Goal: Transaction & Acquisition: Book appointment/travel/reservation

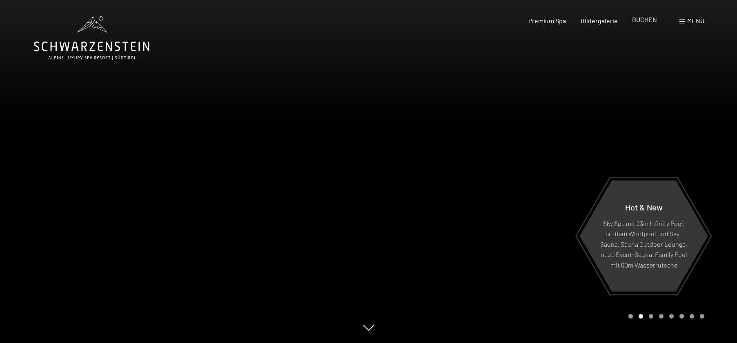
click at [646, 19] on span "BUCHEN" at bounding box center [644, 20] width 25 height 8
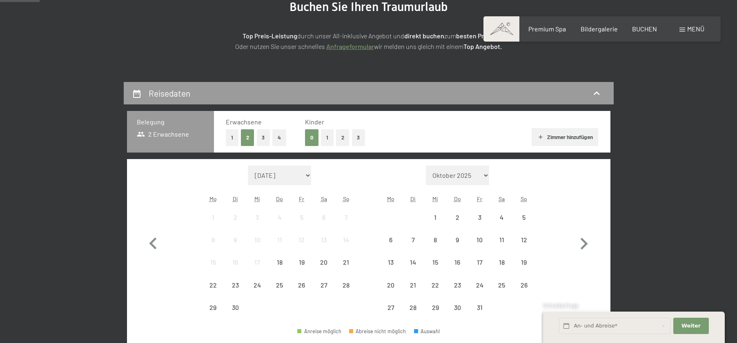
scroll to position [122, 0]
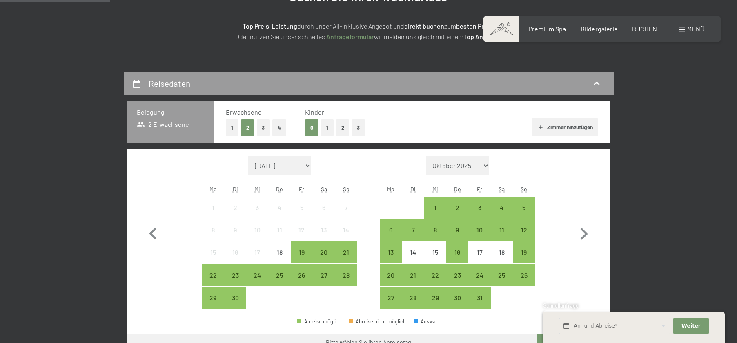
click at [230, 126] on button "1" at bounding box center [232, 128] width 13 height 17
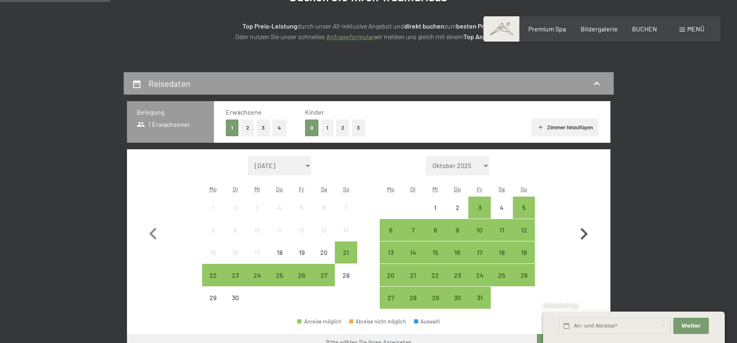
click at [584, 231] on icon "button" at bounding box center [584, 234] width 24 height 24
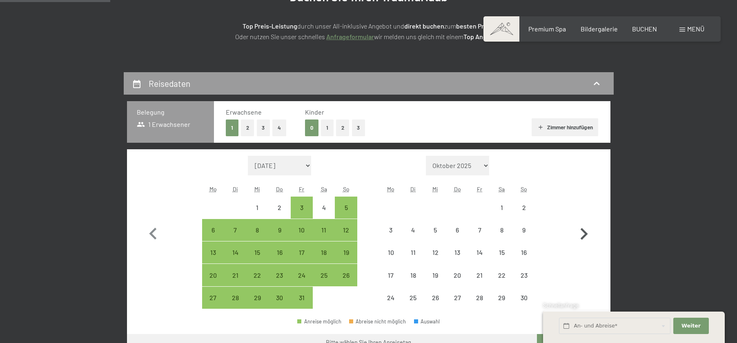
select select "[DATE]"
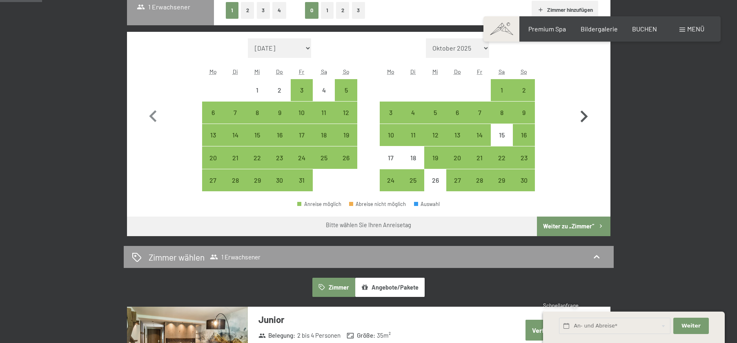
scroll to position [245, 0]
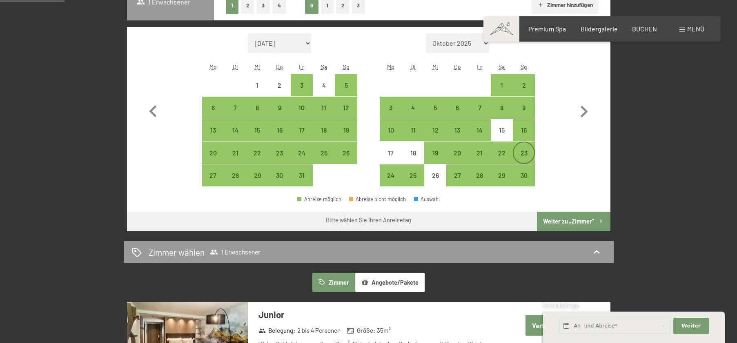
click at [525, 150] on div "23" at bounding box center [523, 160] width 20 height 20
select select "[DATE]"
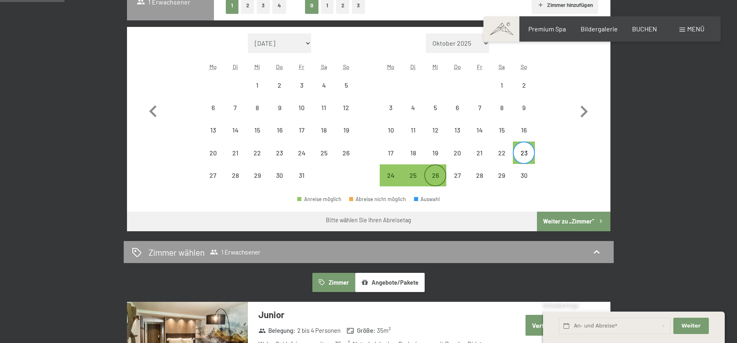
click at [437, 179] on div "26" at bounding box center [435, 182] width 20 height 20
select select "[DATE]"
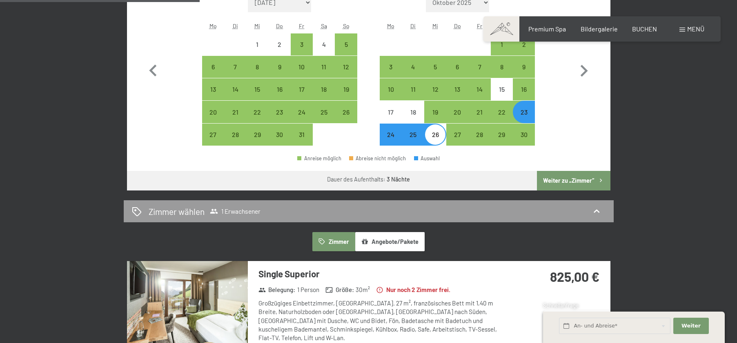
scroll to position [286, 0]
click at [499, 115] on div "22" at bounding box center [501, 119] width 20 height 20
select select "[DATE]"
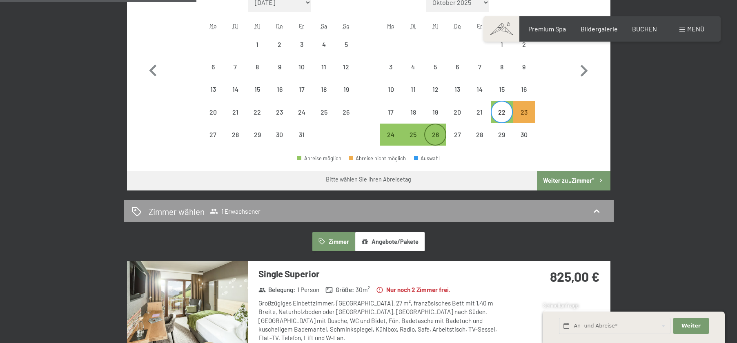
click at [441, 141] on div "26" at bounding box center [435, 141] width 20 height 20
select select "[DATE]"
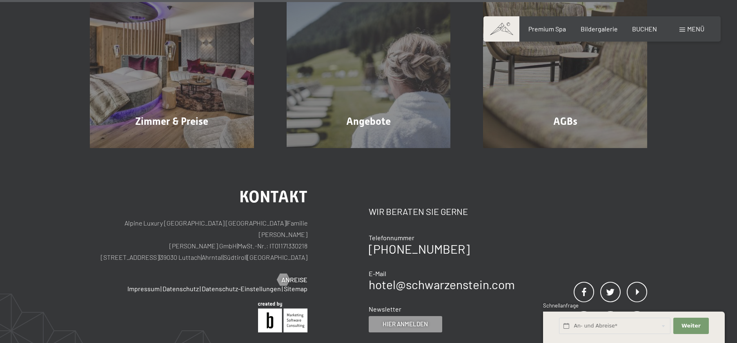
scroll to position [939, 0]
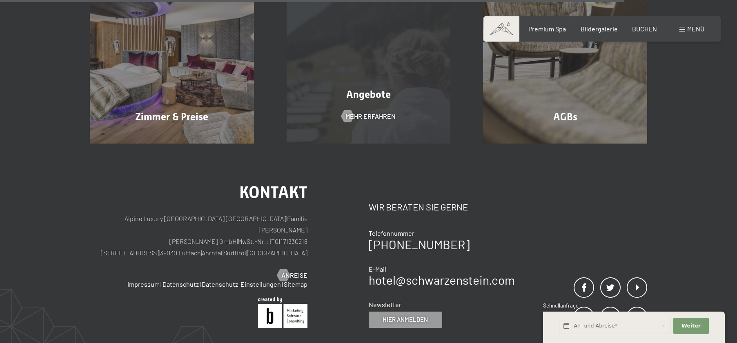
click at [380, 91] on span "Angebote" at bounding box center [368, 95] width 44 height 12
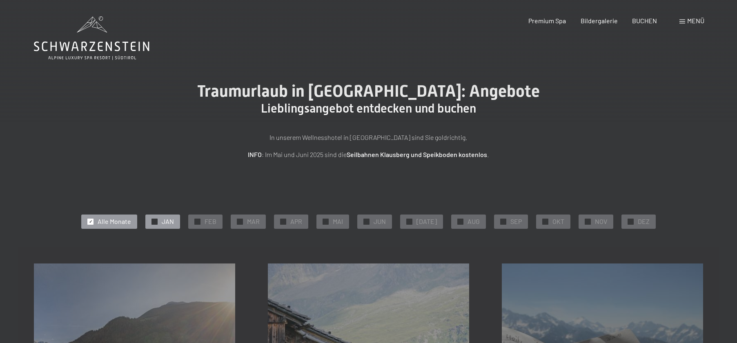
click at [168, 221] on span "JAN" at bounding box center [168, 221] width 12 height 9
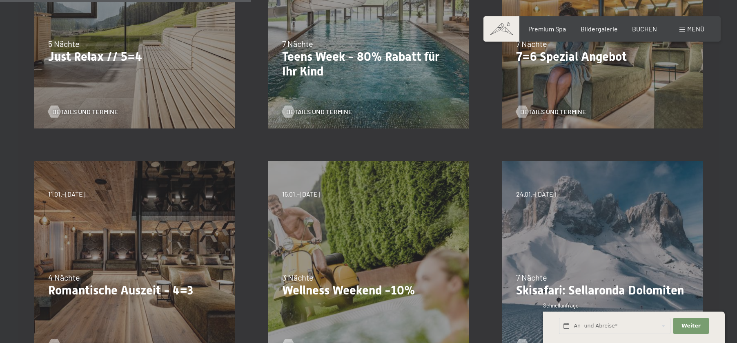
scroll to position [327, 0]
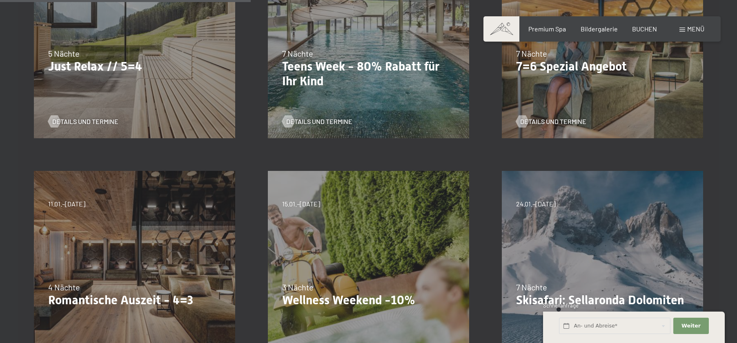
click at [91, 72] on p "Just Relax // 5=4" at bounding box center [134, 66] width 173 height 15
click at [100, 120] on span "Details und Termine" at bounding box center [93, 121] width 66 height 9
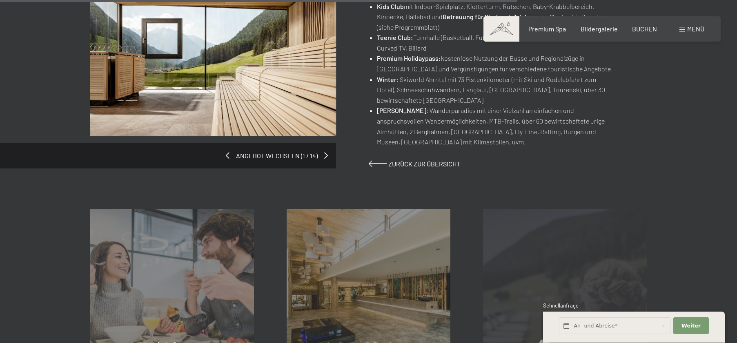
scroll to position [775, 0]
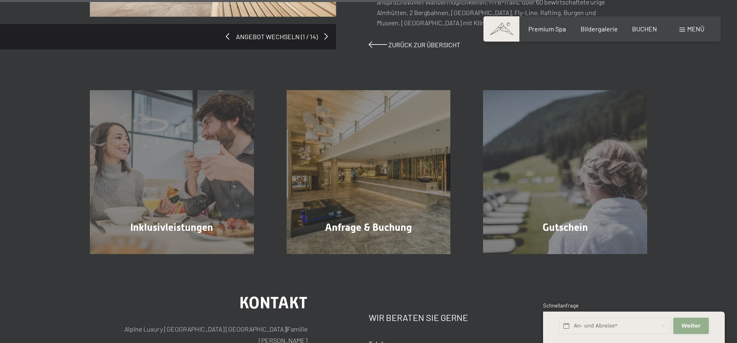
click at [684, 325] on span "Weiter" at bounding box center [690, 325] width 19 height 7
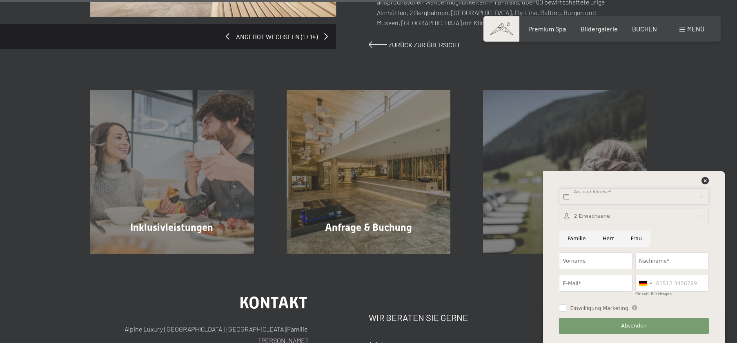
click at [607, 195] on input "text" at bounding box center [633, 197] width 149 height 17
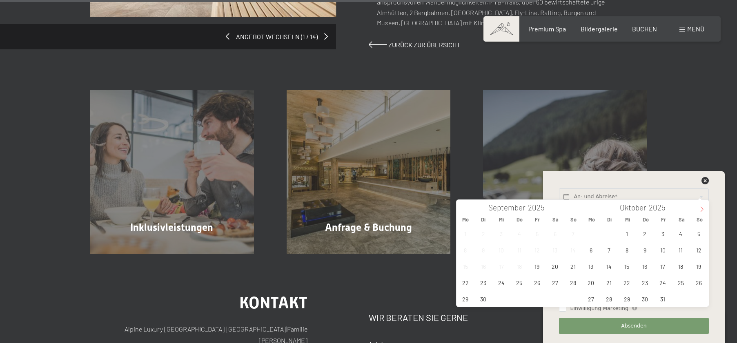
click at [699, 210] on icon at bounding box center [702, 210] width 6 height 6
click at [698, 209] on span at bounding box center [702, 207] width 14 height 14
click at [699, 209] on icon at bounding box center [702, 210] width 6 height 6
type input "2026"
click at [698, 233] on span "4" at bounding box center [699, 234] width 16 height 16
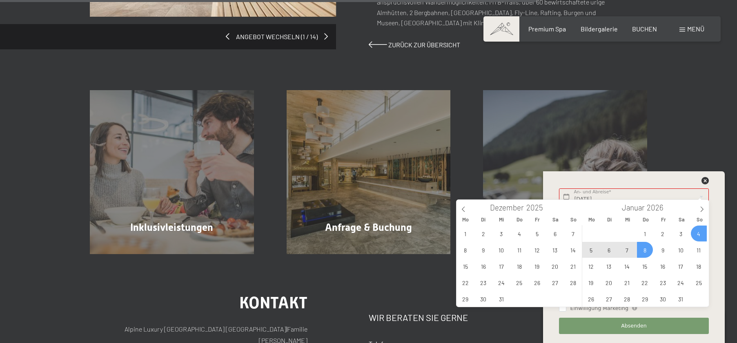
click at [645, 255] on span "8" at bounding box center [645, 250] width 16 height 16
type input "So. 04.01.2026 - Do. 08.01.2026"
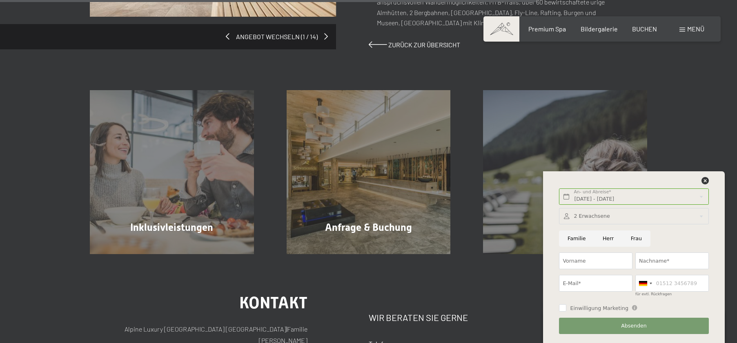
click at [651, 213] on div at bounding box center [633, 216] width 149 height 17
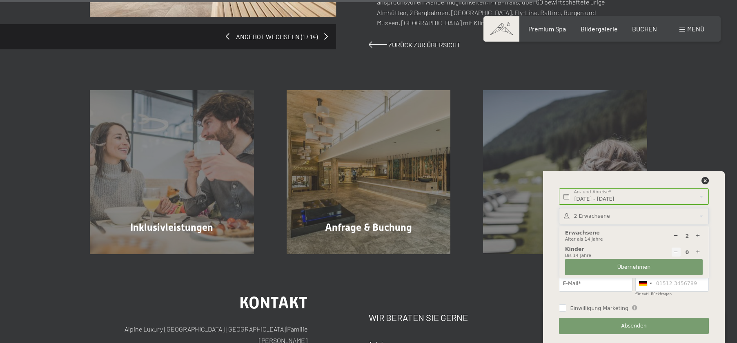
click at [676, 238] on icon at bounding box center [675, 235] width 5 height 5
type input "1"
click at [662, 266] on button "Übernehmen" at bounding box center [634, 267] width 138 height 17
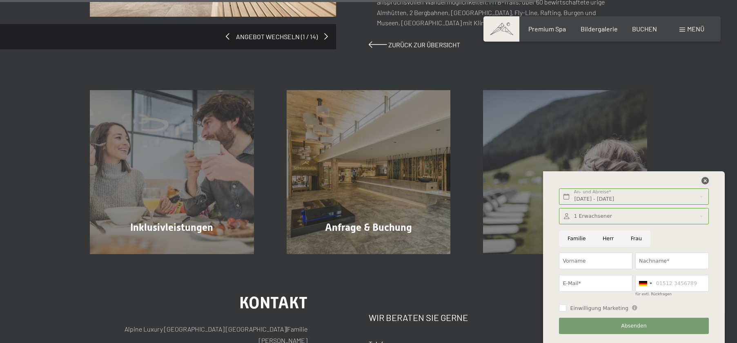
click at [704, 184] on icon at bounding box center [704, 180] width 7 height 7
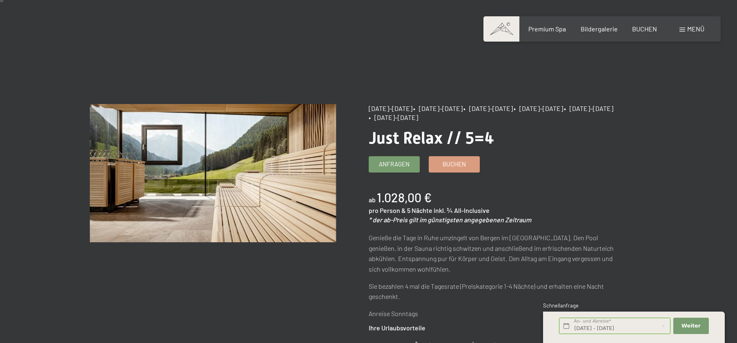
scroll to position [4, 0]
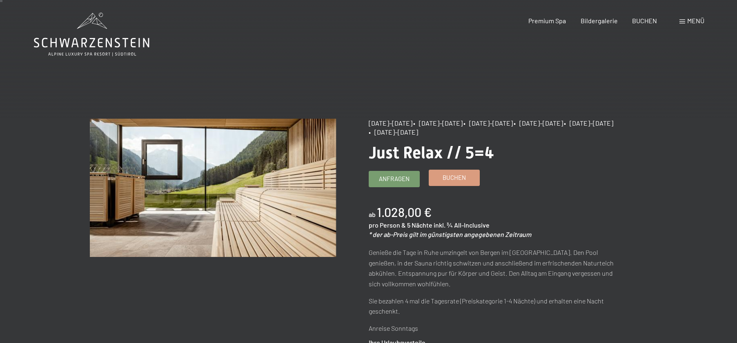
click at [469, 182] on link "Buchen" at bounding box center [454, 178] width 50 height 16
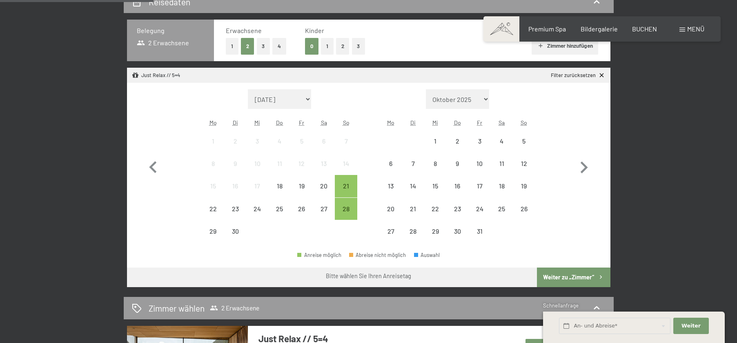
click at [234, 47] on button "1" at bounding box center [232, 46] width 13 height 17
click at [589, 167] on icon "button" at bounding box center [584, 168] width 24 height 24
select select "[DATE]"
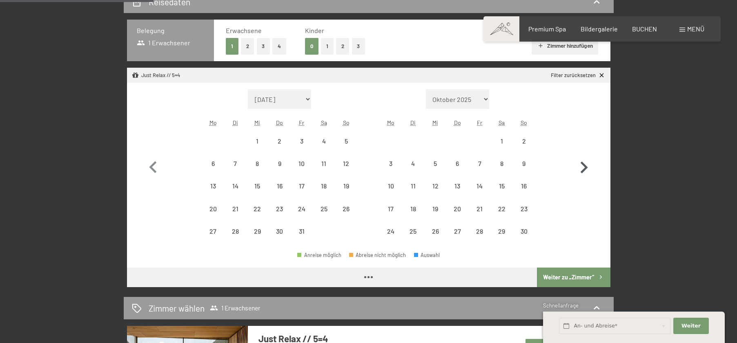
select select "[DATE]"
click at [589, 167] on icon "button" at bounding box center [584, 168] width 24 height 24
select select "[DATE]"
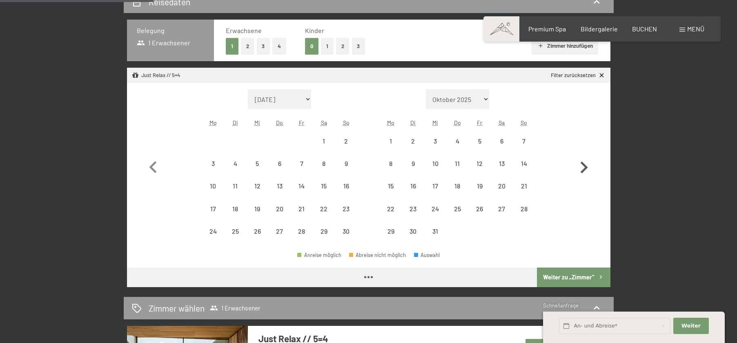
select select "[DATE]"
click at [578, 170] on icon "button" at bounding box center [584, 168] width 24 height 24
select select "[DATE]"
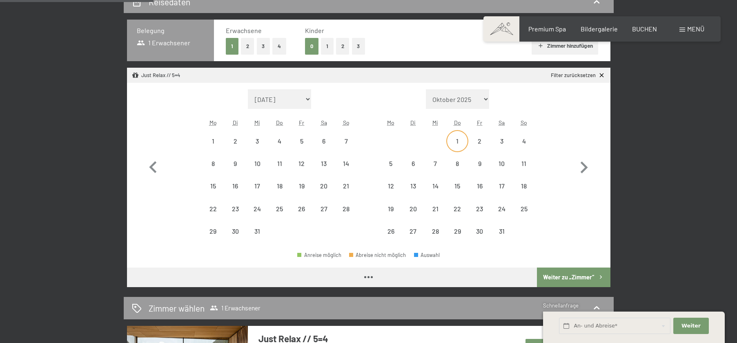
select select "[DATE]"
click at [525, 146] on div "4" at bounding box center [523, 148] width 20 height 20
select select "[DATE]"
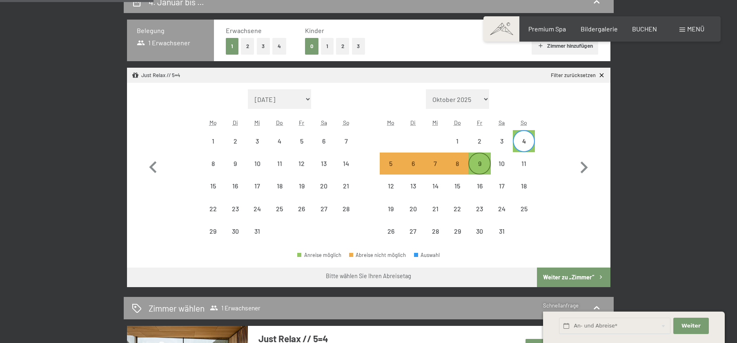
click at [487, 169] on div "9" at bounding box center [479, 170] width 20 height 20
select select "[DATE]"
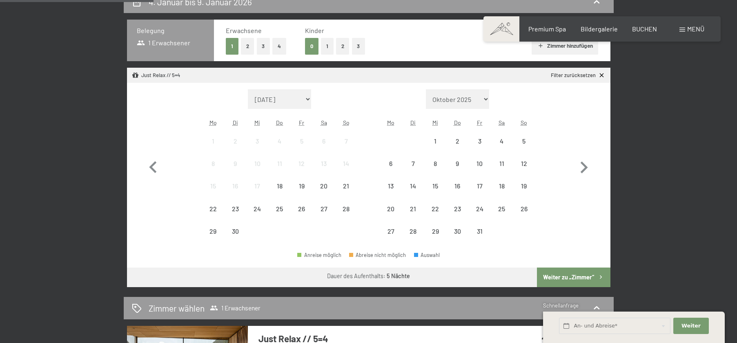
click at [493, 102] on form "Monat/Jahr Oktober 2025 [DATE] Dezember 2025 Januar 2026 Februar 2026 März 2026…" at bounding box center [457, 99] width 155 height 20
click at [486, 100] on select "Oktober 2025 [DATE] Dezember 2025 Januar 2026 Februar 2026 März 2026 [DATE] Mai…" at bounding box center [458, 99] width 64 height 20
select select "[DATE]"
click at [682, 153] on div "4. Januar bis 9. Januar 2026 Belegung 1 Erwachsener Erwachsene 1 2 3 4 Kinder 0…" at bounding box center [368, 276] width 737 height 571
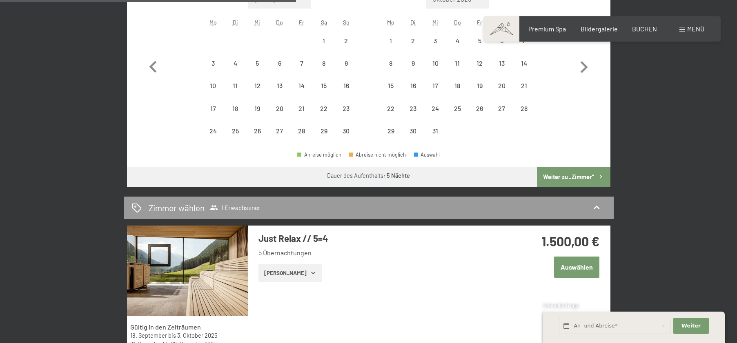
scroll to position [408, 0]
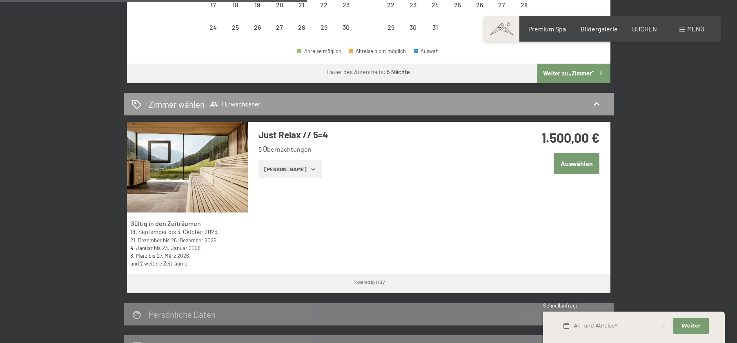
click at [577, 167] on button "Auswählen" at bounding box center [576, 163] width 45 height 21
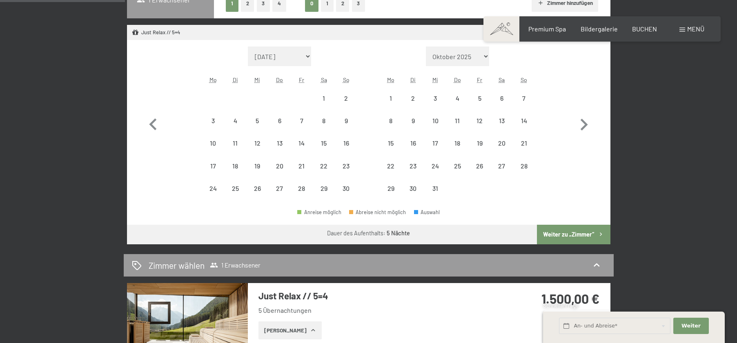
scroll to position [233, 0]
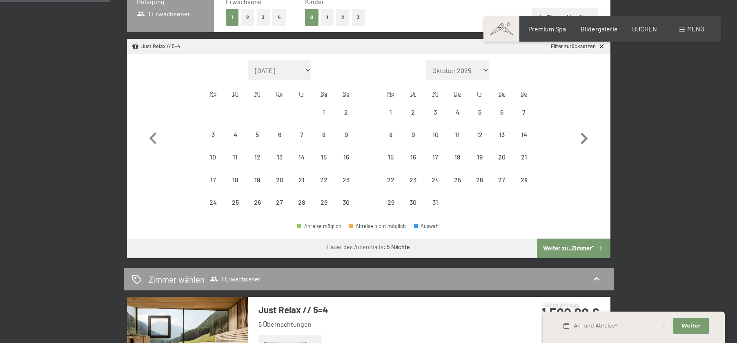
click at [487, 73] on select "Oktober 2025 [DATE] Dezember 2025 Januar 2026 Februar 2026 März 2026 [DATE] Mai…" at bounding box center [458, 70] width 64 height 20
select select "[DATE]"
